Goal: Task Accomplishment & Management: Complete application form

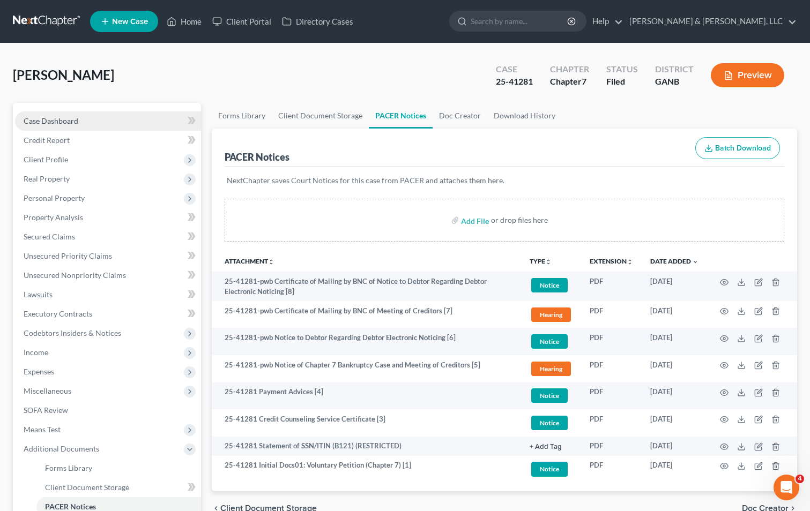
click at [96, 120] on link "Case Dashboard" at bounding box center [108, 121] width 186 height 19
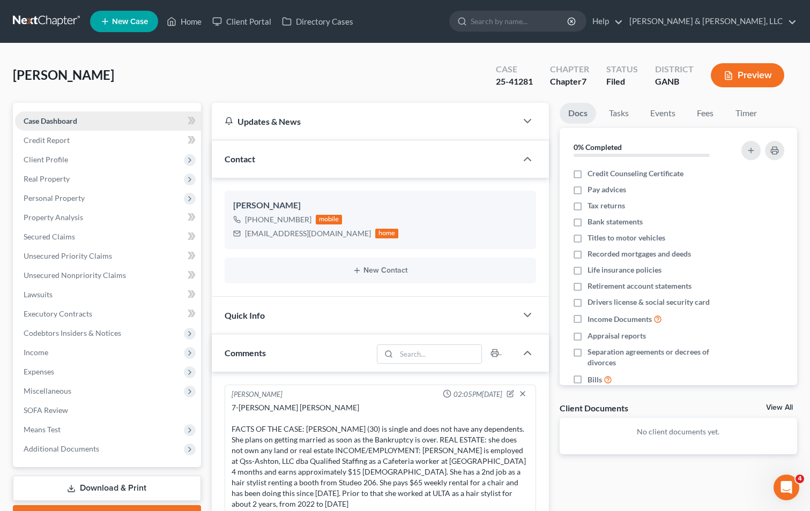
scroll to position [3, 0]
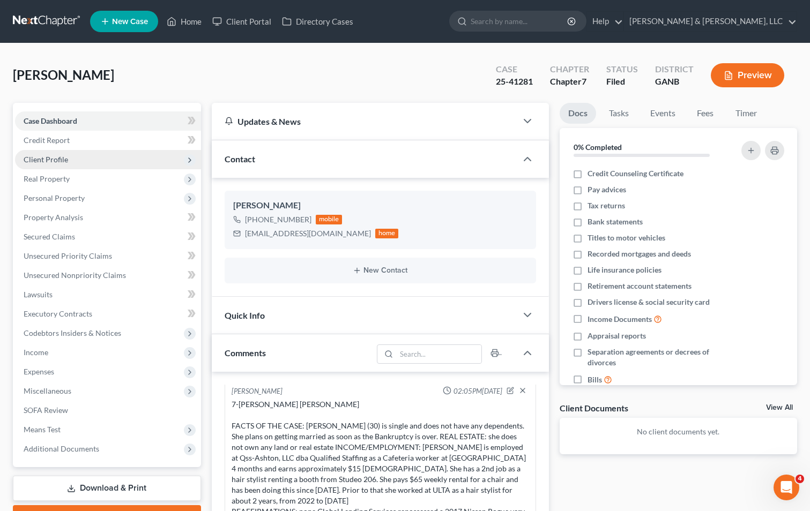
click at [88, 160] on span "Client Profile" at bounding box center [108, 159] width 186 height 19
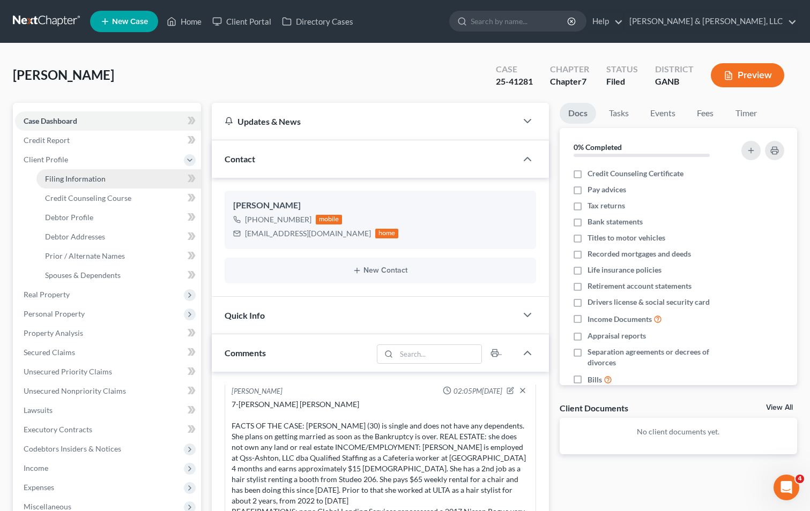
click at [92, 174] on span "Filing Information" at bounding box center [75, 178] width 61 height 9
select select "1"
select select "0"
select select "19"
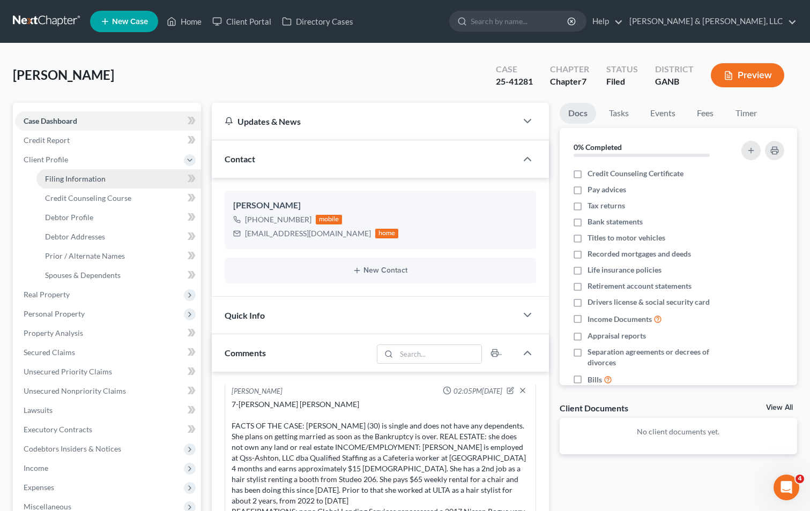
select select "1"
select select "10"
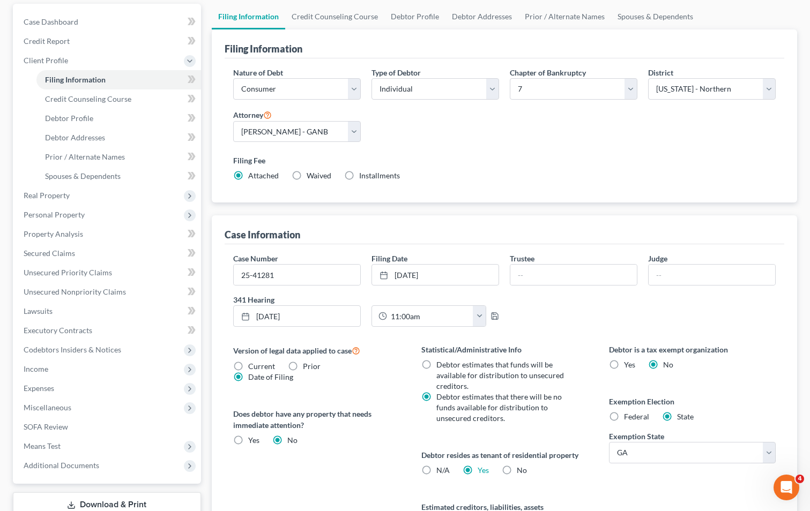
scroll to position [107, 0]
